Goal: Transaction & Acquisition: Purchase product/service

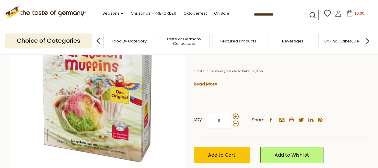
scroll to position [60, 0]
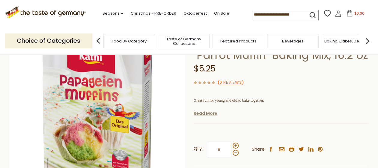
click at [213, 114] on link "Read More" at bounding box center [205, 113] width 24 height 6
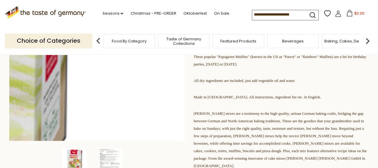
scroll to position [150, 0]
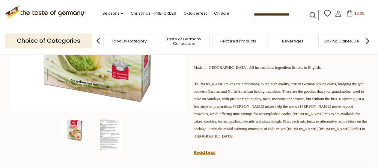
click at [112, 137] on img at bounding box center [111, 136] width 24 height 34
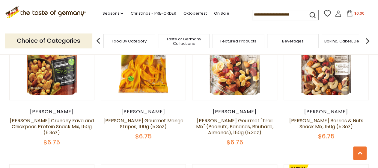
scroll to position [329, 0]
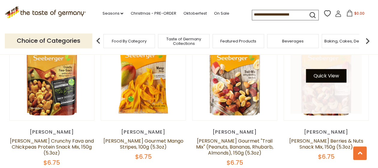
click at [335, 69] on button "Quick View" at bounding box center [326, 75] width 40 height 13
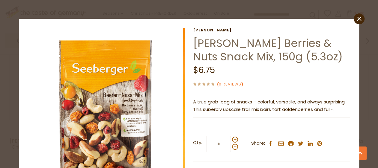
scroll to position [30, 0]
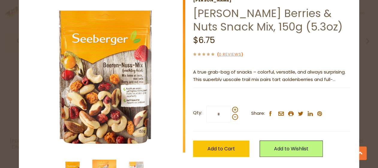
click at [246, 75] on p "A true grab-bag of snacks – colorful, versatile, and always surprising. This su…" at bounding box center [271, 76] width 157 height 15
click at [327, 80] on p "A true grab-bag of snacks – colorful, versatile, and always surprising. This su…" at bounding box center [271, 76] width 157 height 15
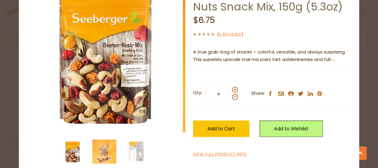
scroll to position [59, 0]
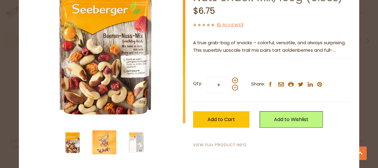
click at [211, 146] on link "View Full Product Info" at bounding box center [220, 145] width 54 height 6
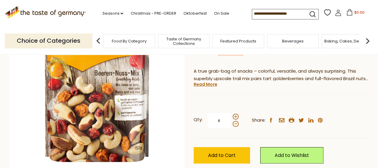
scroll to position [90, 0]
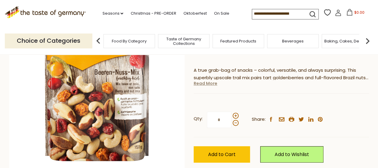
click at [212, 83] on link "Read More" at bounding box center [205, 84] width 24 height 6
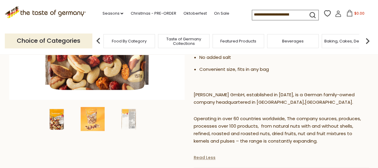
scroll to position [180, 0]
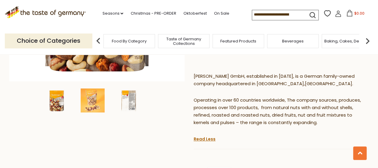
click at [126, 102] on img at bounding box center [128, 101] width 24 height 24
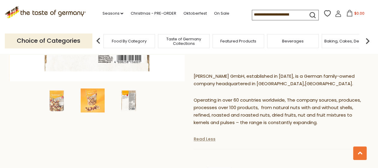
click at [211, 142] on link "Read Less" at bounding box center [204, 139] width 22 height 6
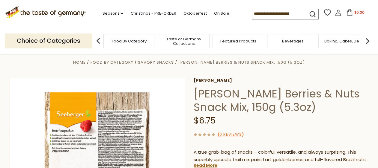
scroll to position [0, 0]
